Goal: Information Seeking & Learning: Learn about a topic

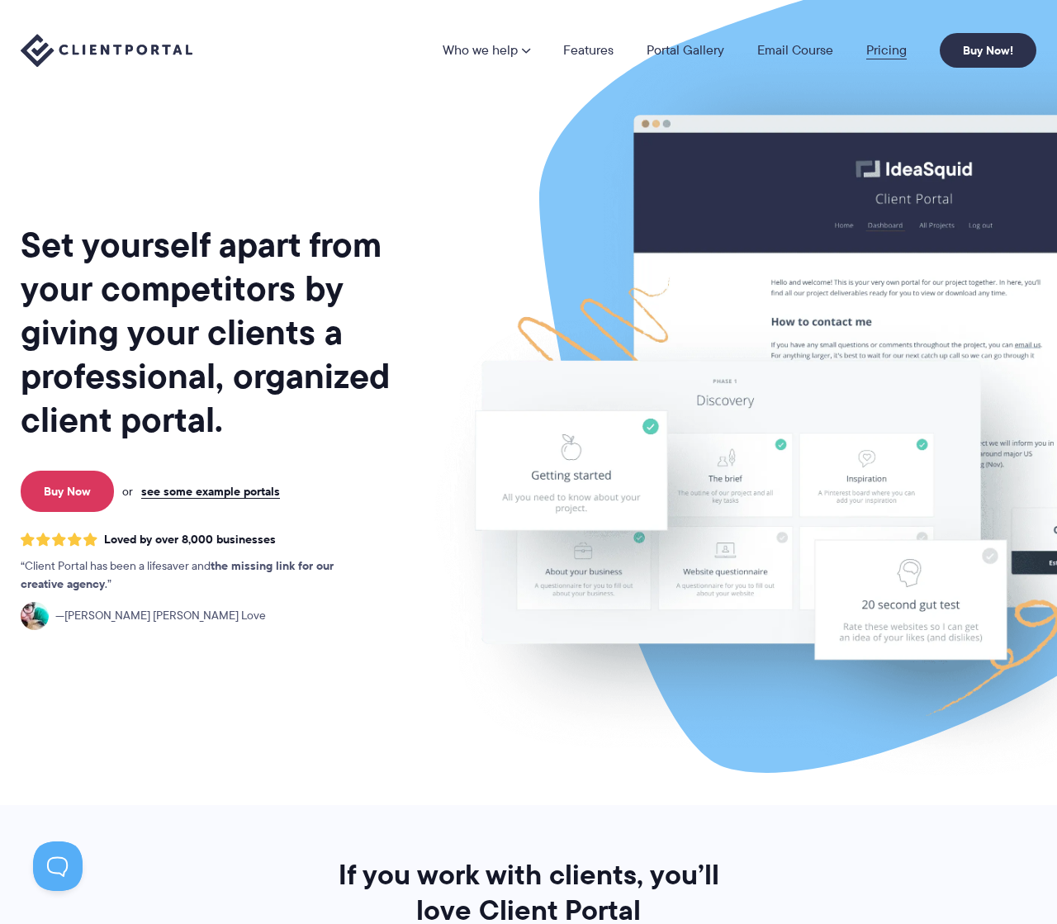
click at [890, 49] on link "Pricing" at bounding box center [886, 50] width 40 height 13
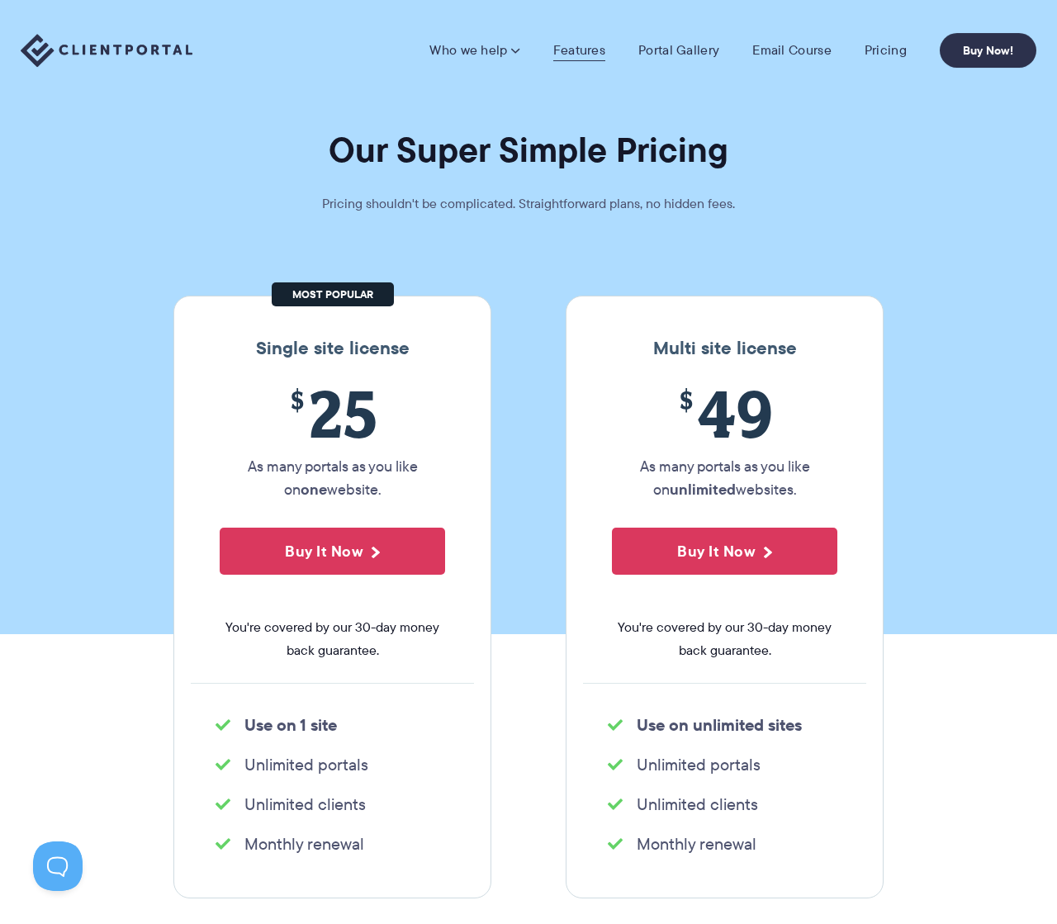
click at [590, 47] on link "Features" at bounding box center [579, 50] width 52 height 17
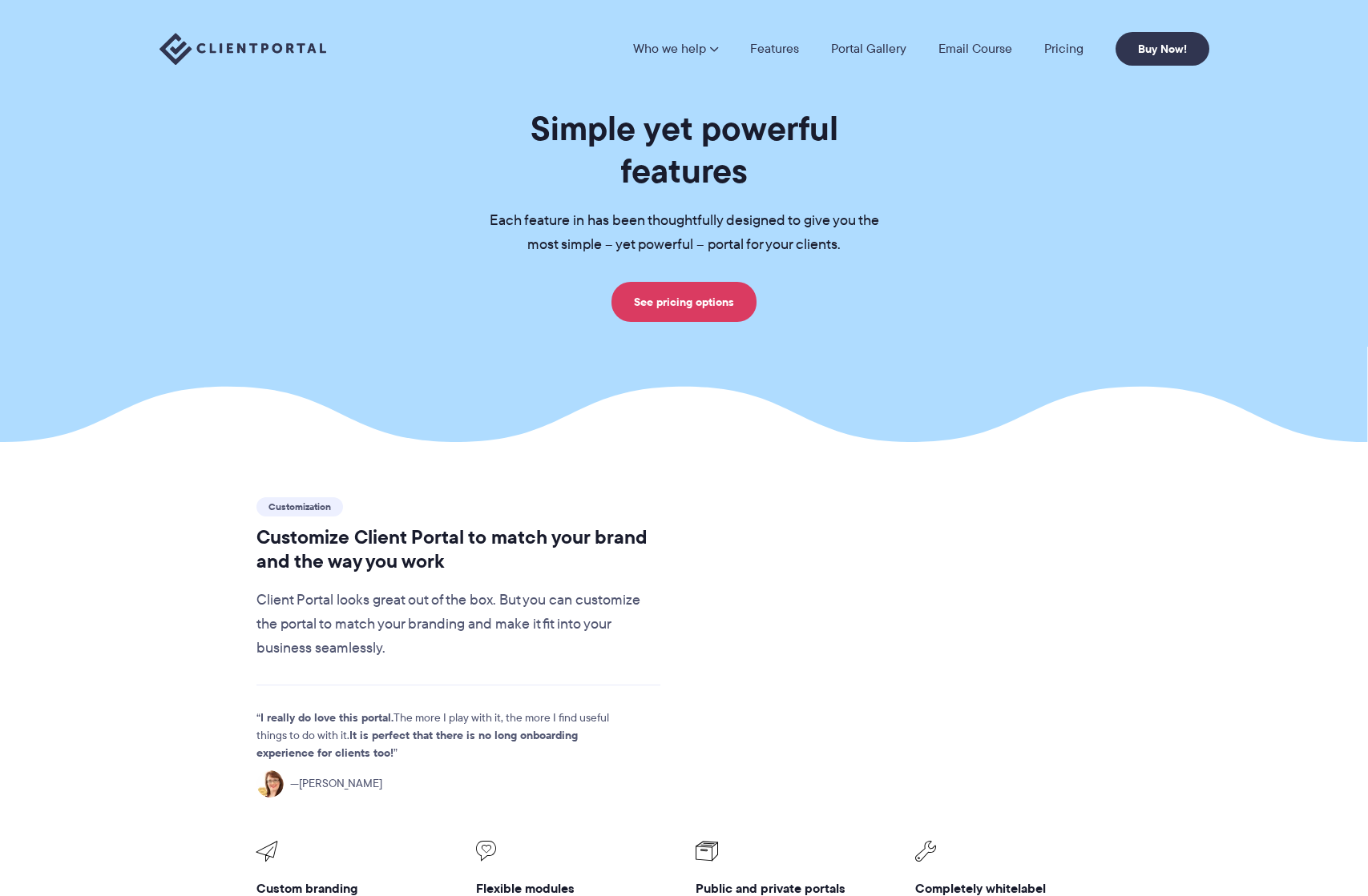
scroll to position [258, 0]
